Goal: Transaction & Acquisition: Purchase product/service

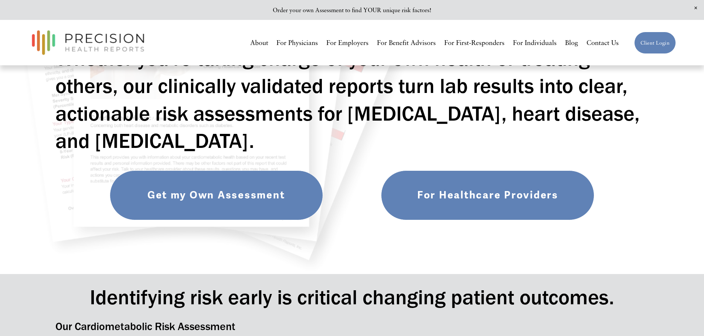
scroll to position [185, 0]
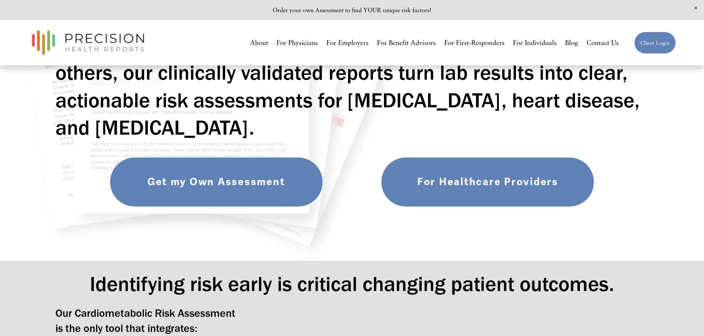
click at [257, 185] on link "Get my Own Assessment" at bounding box center [216, 182] width 213 height 50
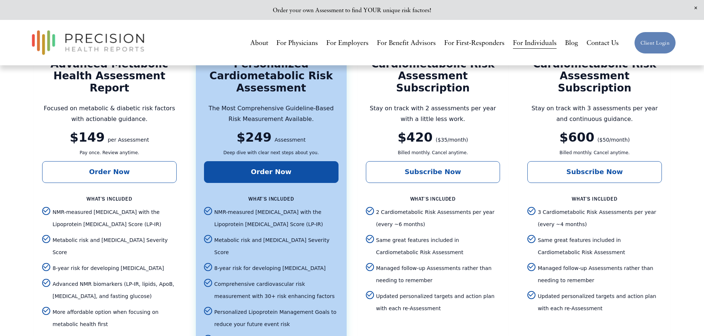
scroll to position [1293, 0]
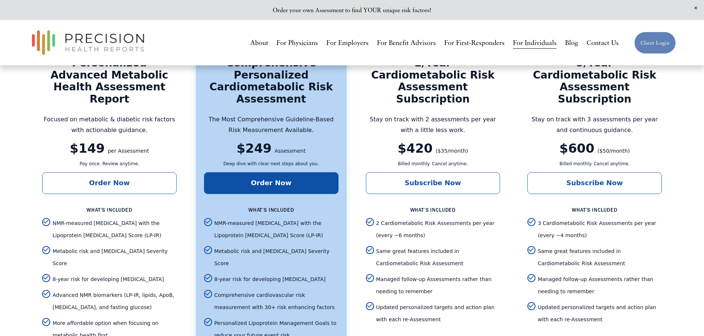
click at [286, 168] on p "Deep dive with clear next steps about you." at bounding box center [271, 164] width 134 height 8
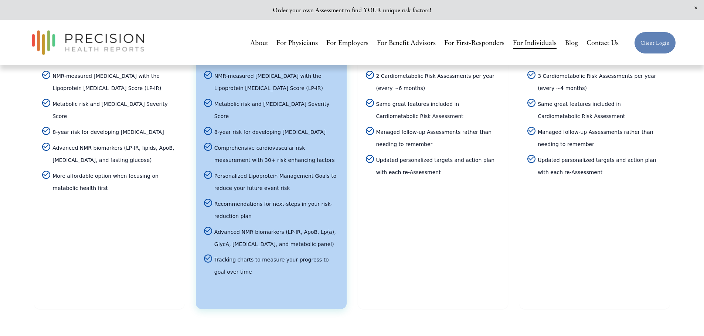
scroll to position [1440, 0]
click at [292, 177] on span "Personalized Lipoprotein Management Goals to reduce your future event risk" at bounding box center [276, 182] width 124 height 24
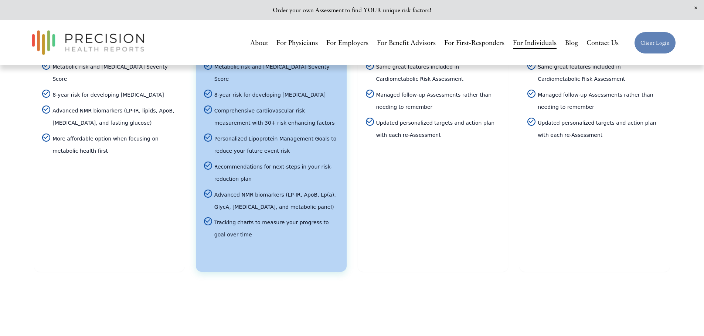
click at [214, 192] on span "Advanced NMR biomarkers (LP-IR, ApoB, Lp(a), GlycA, [MEDICAL_DATA], and metabol…" at bounding box center [276, 201] width 124 height 24
click at [255, 192] on span "Advanced NMR biomarkers (LP-IR, ApoB, Lp(a), GlycA, [MEDICAL_DATA], and metabol…" at bounding box center [276, 201] width 124 height 24
click at [301, 195] on span "Advanced NMR biomarkers (LP-IR, ApoB, Lp(a), GlycA, [MEDICAL_DATA], and metabol…" at bounding box center [276, 201] width 124 height 24
click at [206, 191] on span "Pricing options" at bounding box center [208, 194] width 8 height 8
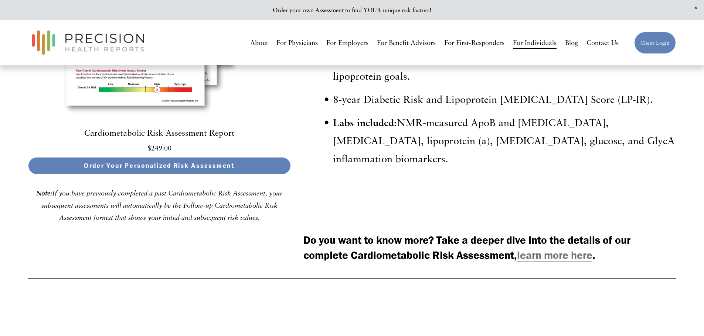
scroll to position [2105, 0]
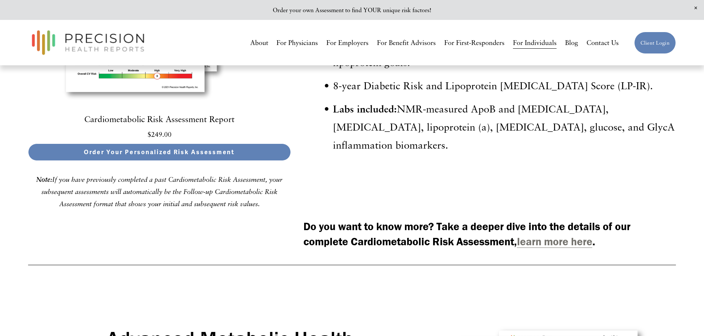
click at [186, 156] on span "Order Your Personalized Risk Assessment" at bounding box center [159, 152] width 151 height 7
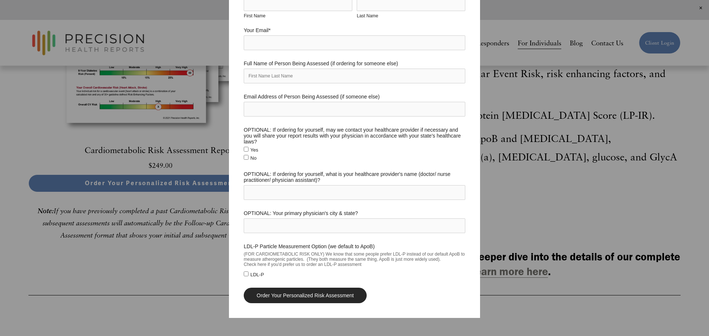
scroll to position [76, 0]
